Goal: Information Seeking & Learning: Find specific fact

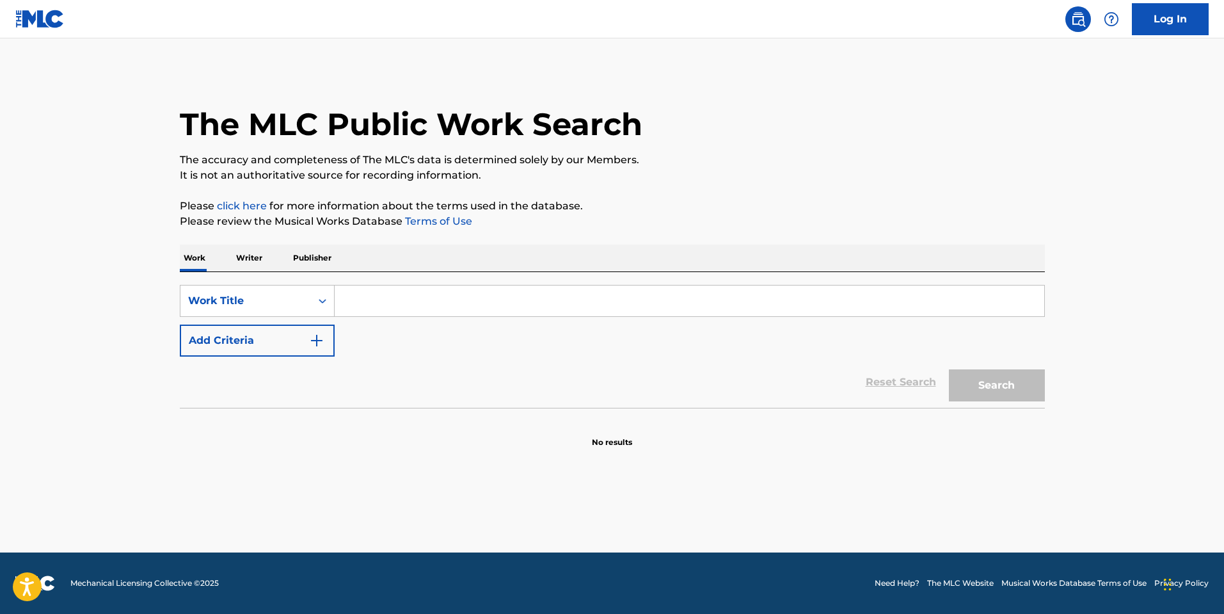
click at [522, 305] on input "Search Form" at bounding box center [690, 300] width 710 height 31
type input "ADVENTURE"
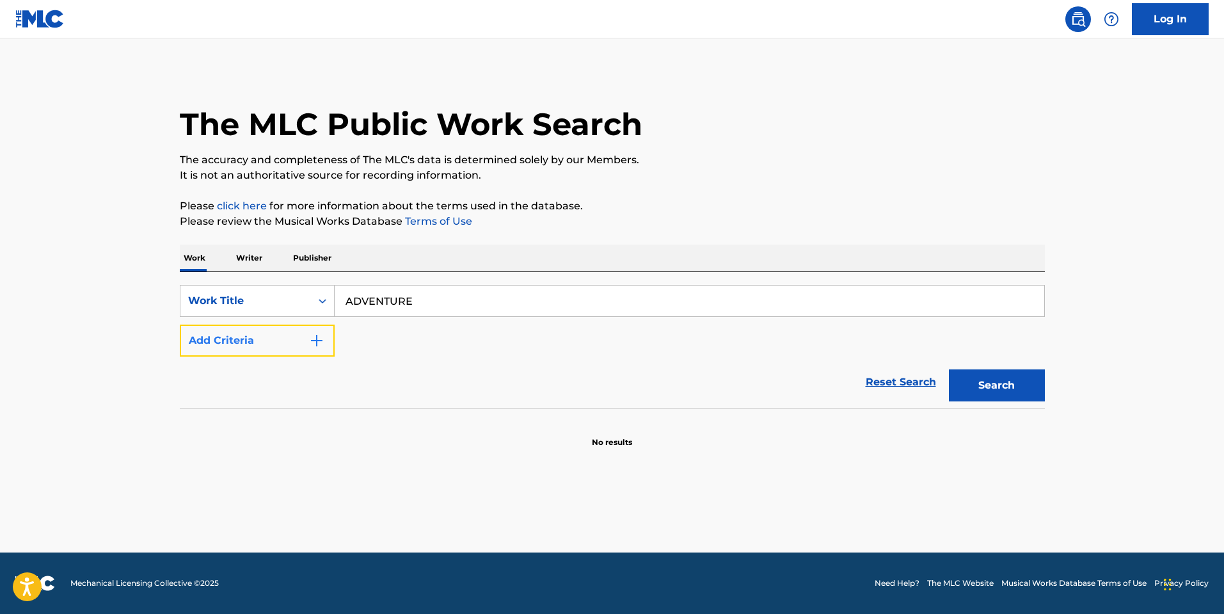
click at [285, 334] on button "Add Criteria" at bounding box center [257, 340] width 155 height 32
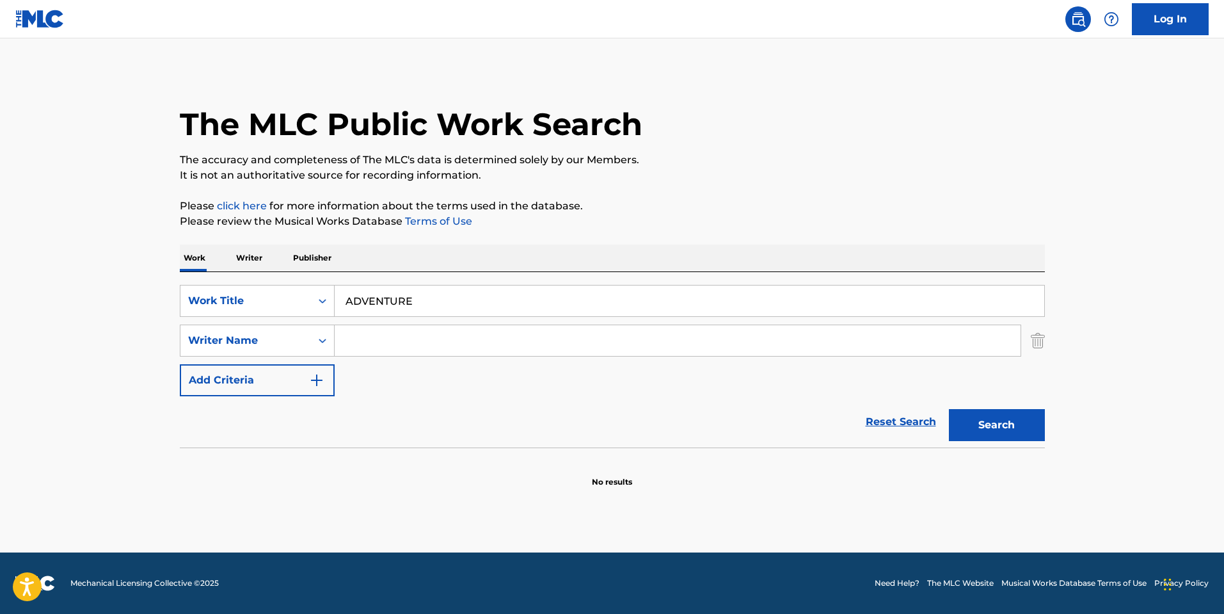
click at [425, 351] on input "Search Form" at bounding box center [678, 340] width 686 height 31
paste input "Droguett"
type input "Droguett"
click at [949, 409] on button "Search" at bounding box center [997, 425] width 96 height 32
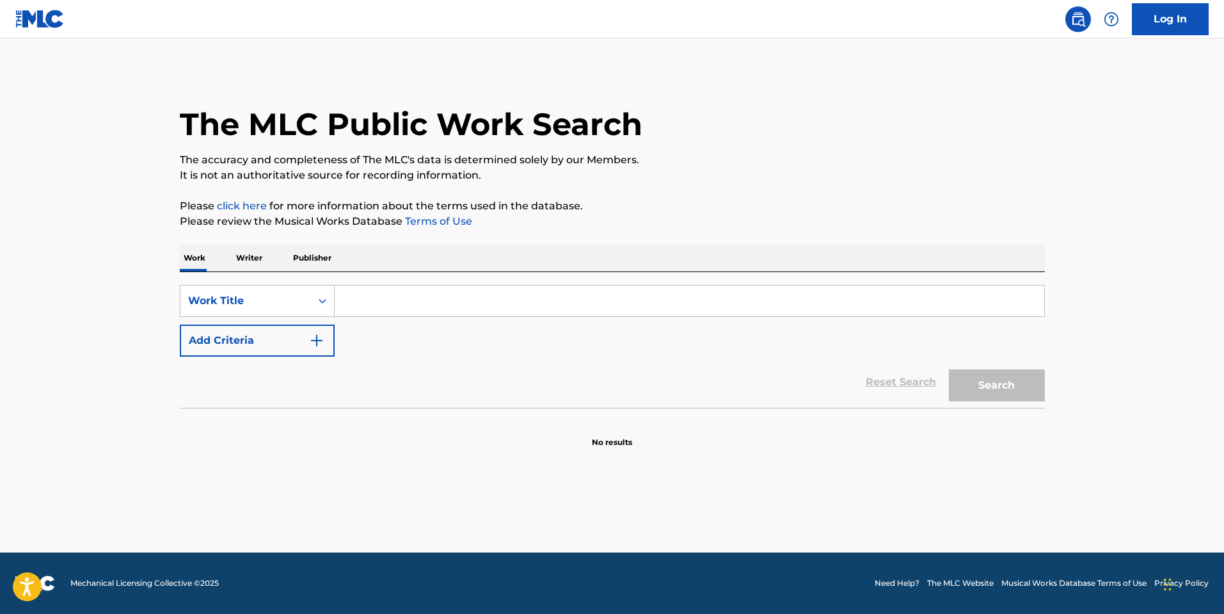
click at [473, 264] on div "Work Writer Publisher" at bounding box center [612, 257] width 865 height 27
click at [439, 291] on input "Search Form" at bounding box center [690, 300] width 710 height 31
type input "WAY DOWN WE GO"
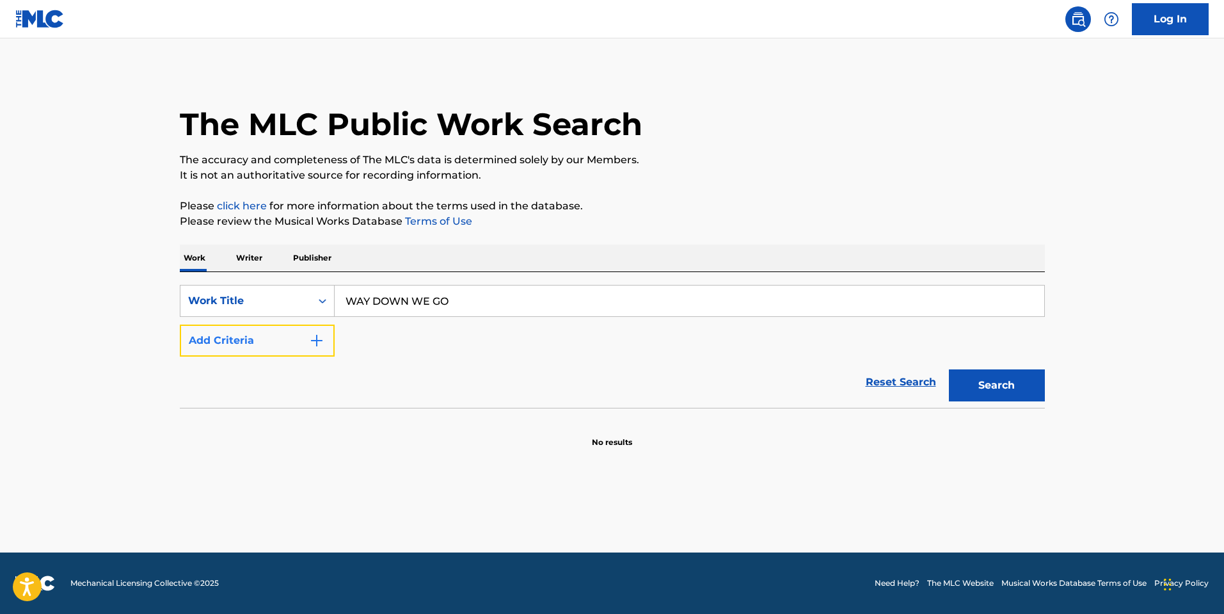
click at [231, 338] on button "Add Criteria" at bounding box center [257, 340] width 155 height 32
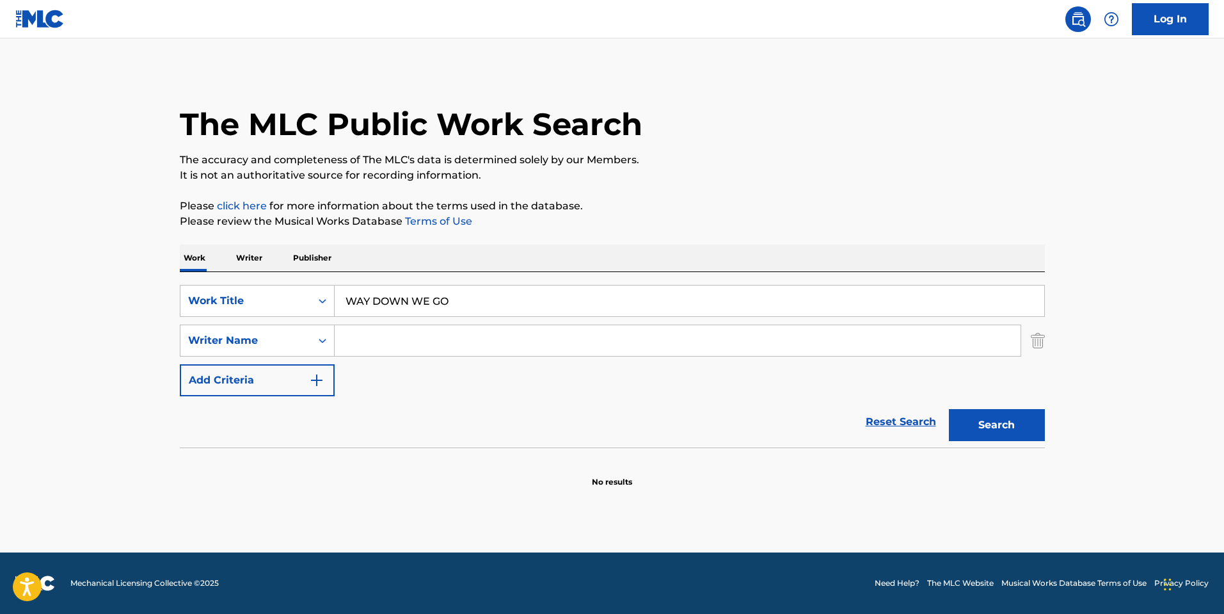
click at [388, 331] on input "Search Form" at bounding box center [678, 340] width 686 height 31
paste input "Cuccaro"
type input "Cuccaro"
click at [984, 419] on button "Search" at bounding box center [997, 425] width 96 height 32
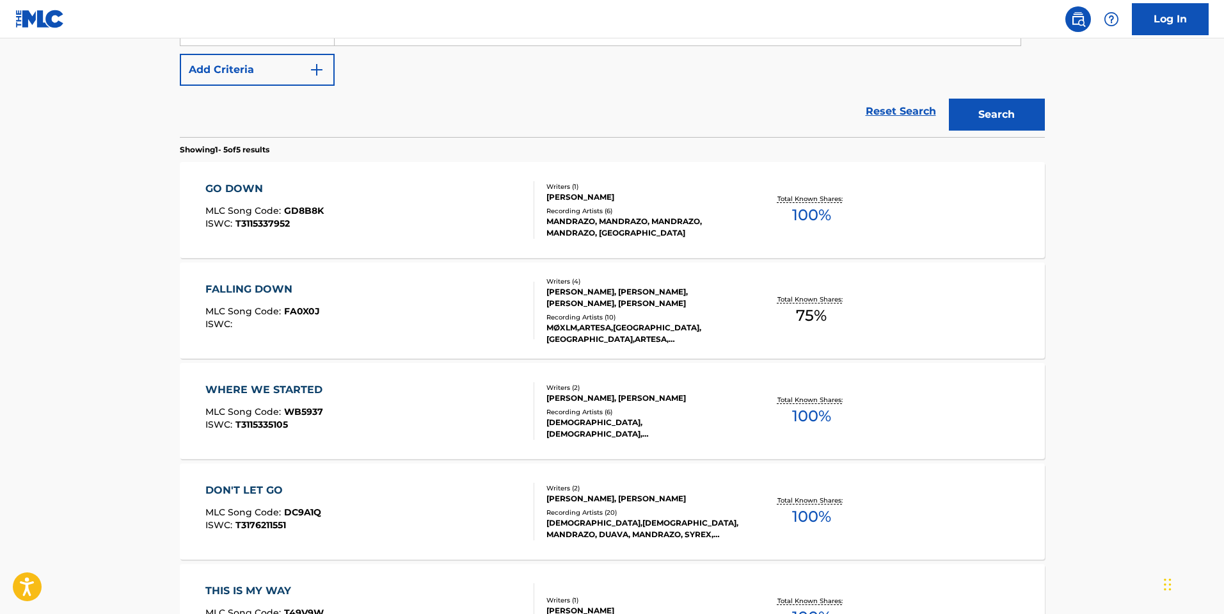
scroll to position [384, 0]
